Goal: Information Seeking & Learning: Learn about a topic

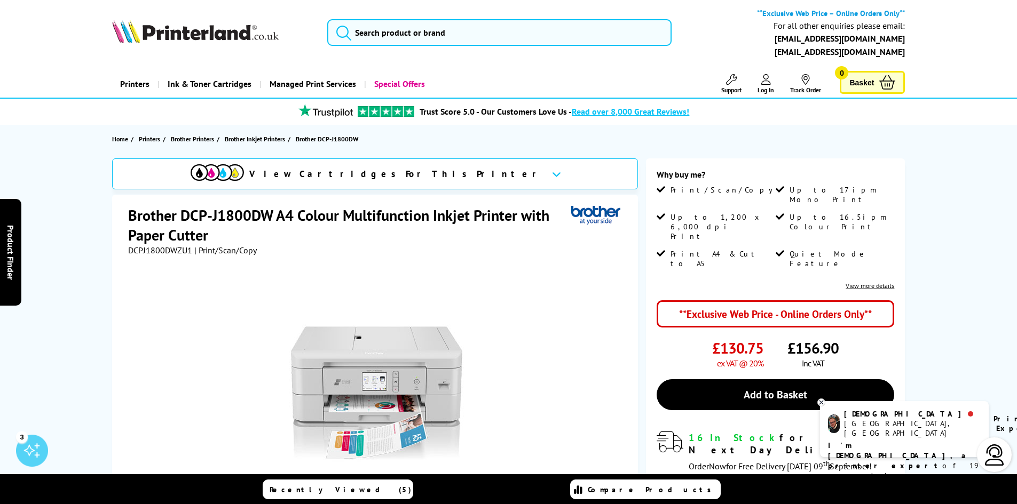
click at [865, 282] on link "View more details" at bounding box center [870, 286] width 49 height 8
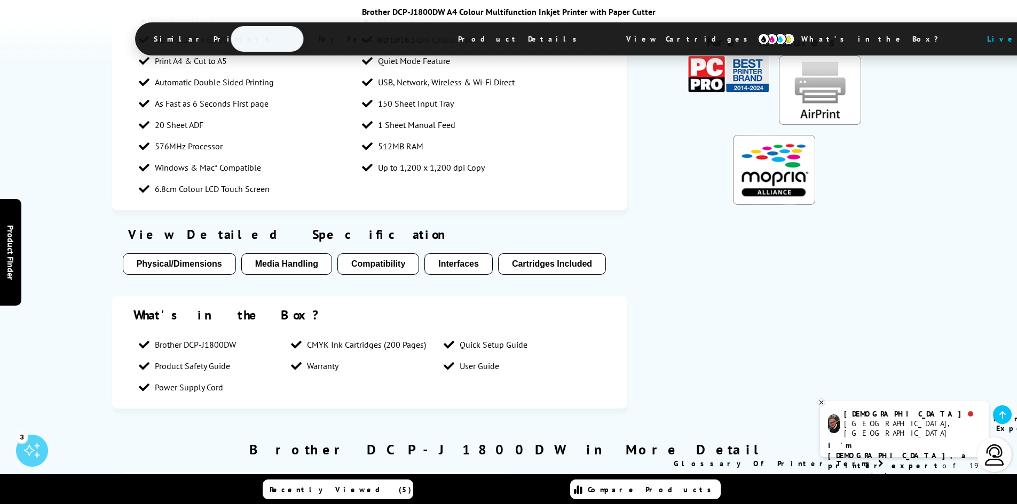
scroll to position [1518, 0]
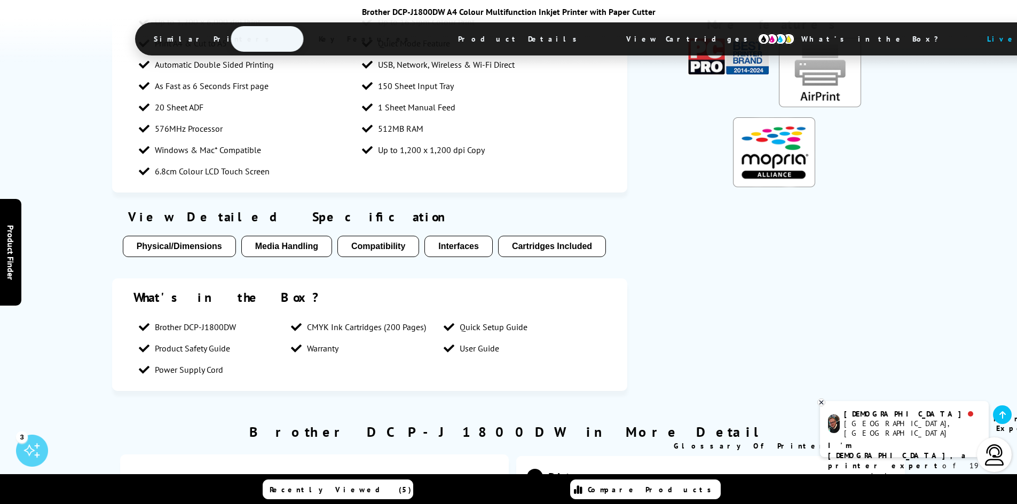
click at [177, 236] on button "Physical/Dimensions" at bounding box center [179, 246] width 113 height 21
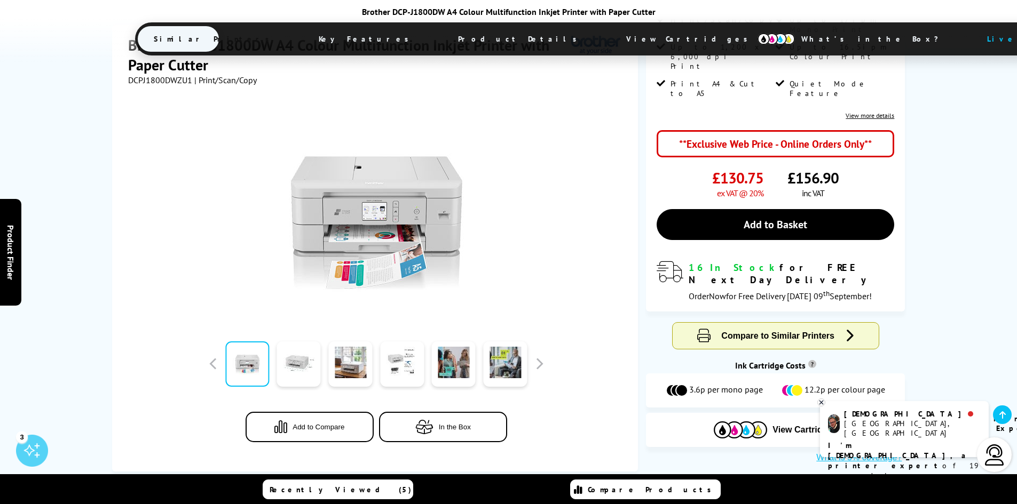
scroll to position [0, 0]
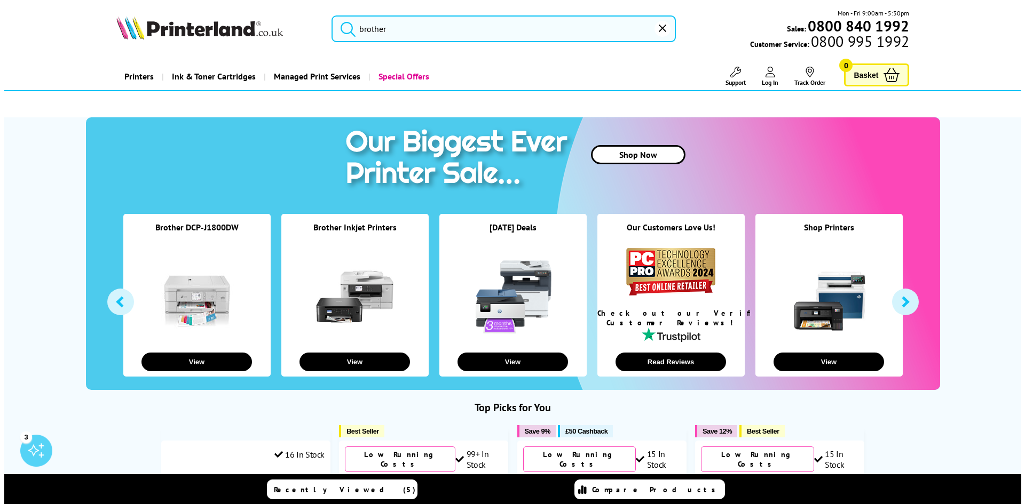
scroll to position [409, 0]
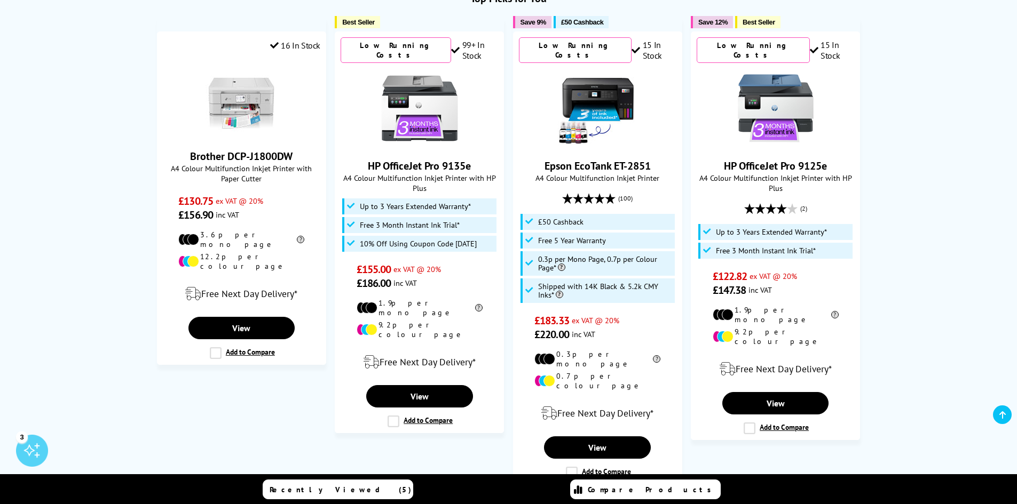
click at [368, 485] on span "Recently Viewed (5)" at bounding box center [341, 490] width 142 height 10
